Goal: Check status: Check status

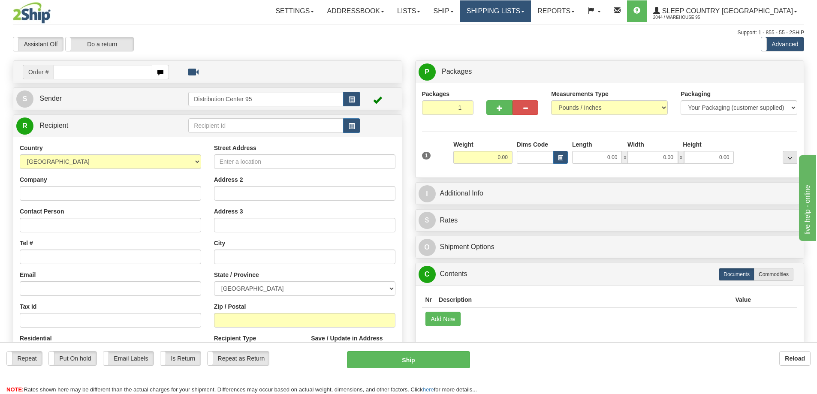
click at [517, 6] on link "Shipping lists" at bounding box center [495, 10] width 71 height 21
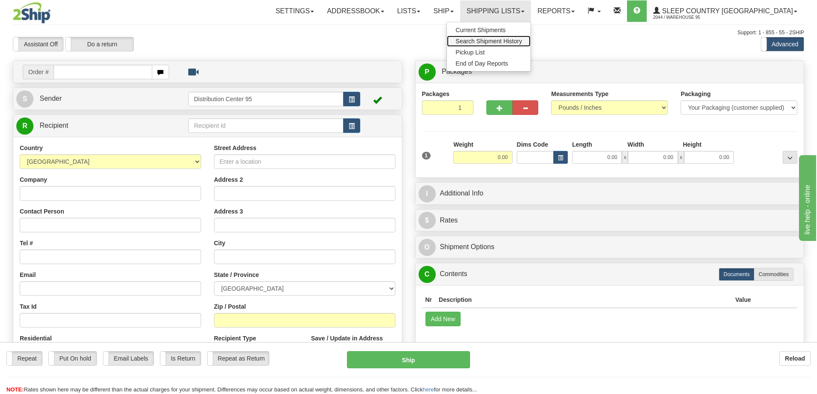
click at [531, 45] on link "Search Shipment History" at bounding box center [489, 41] width 84 height 11
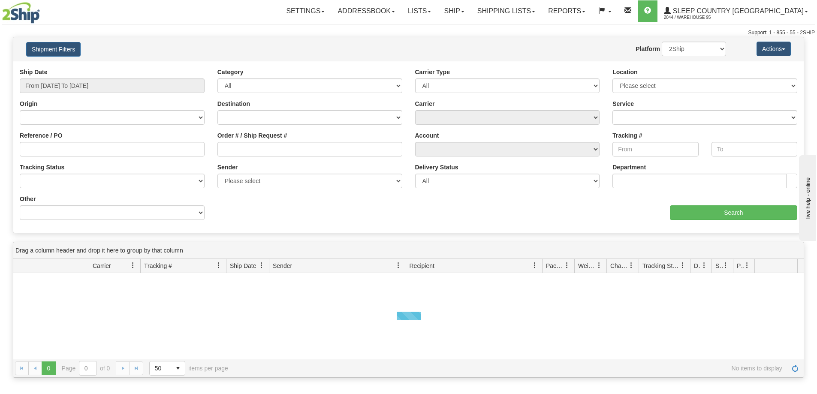
click at [151, 78] on div "Ship Date From [DATE] To [DATE]" at bounding box center [112, 80] width 185 height 25
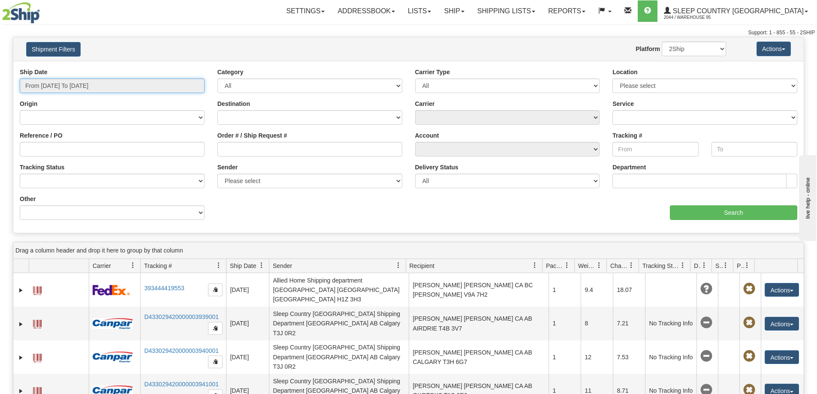
click at [154, 87] on input "From [DATE] To [DATE]" at bounding box center [112, 86] width 185 height 15
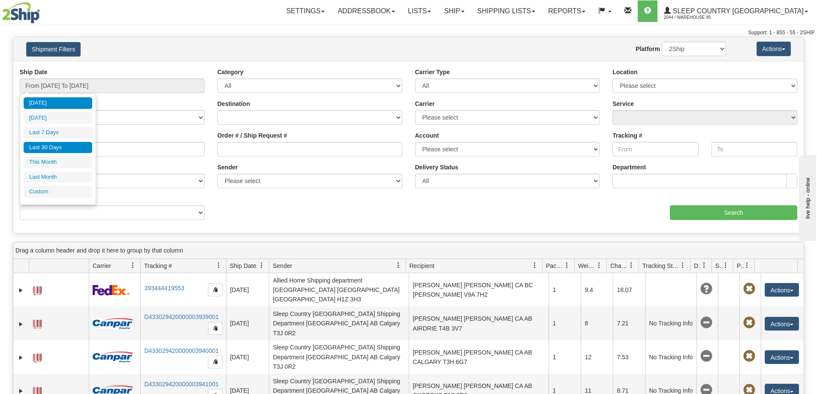
click at [73, 146] on li "Last 30 Days" at bounding box center [58, 148] width 69 height 12
type input "From [DATE] To [DATE]"
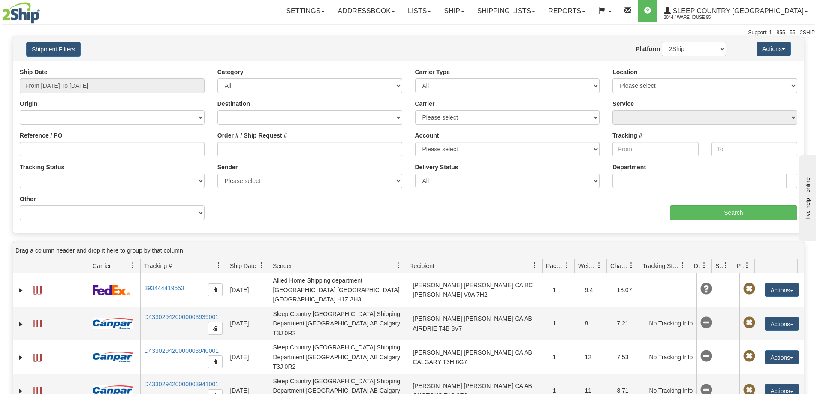
click at [281, 160] on div "Order # / Ship Request #" at bounding box center [310, 147] width 198 height 32
click at [278, 155] on input "Order # / Ship Request #" at bounding box center [310, 149] width 185 height 15
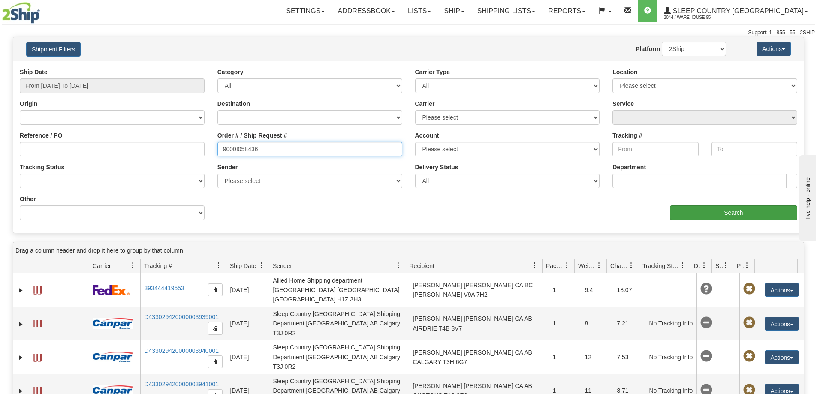
type input "9000I058436"
click at [739, 214] on input "Search" at bounding box center [733, 213] width 127 height 15
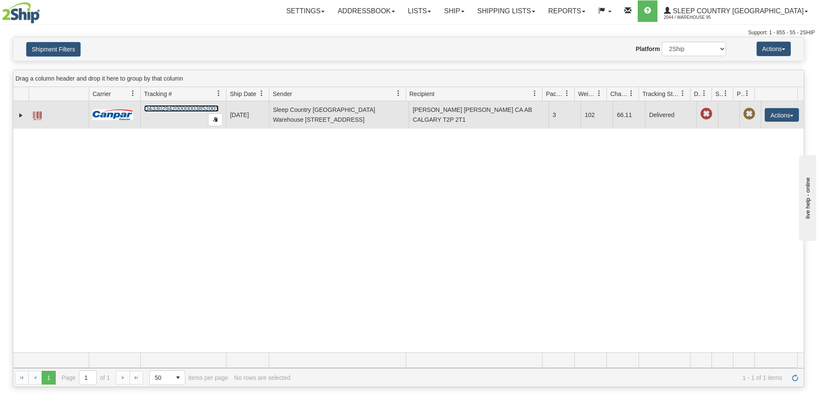
click at [175, 107] on link "D433029420000003852001" at bounding box center [181, 108] width 75 height 7
